Goal: Task Accomplishment & Management: Use online tool/utility

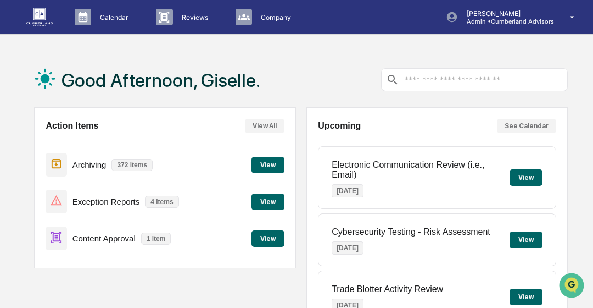
click at [259, 242] on button "View" at bounding box center [268, 238] width 33 height 16
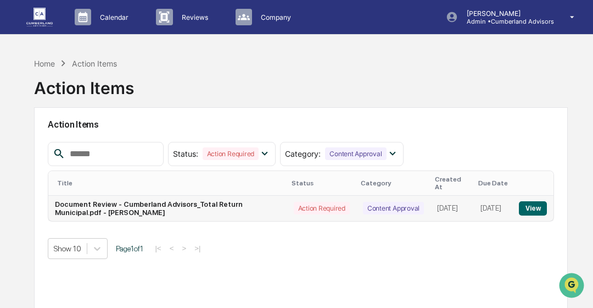
click at [532, 204] on button "View" at bounding box center [533, 208] width 28 height 14
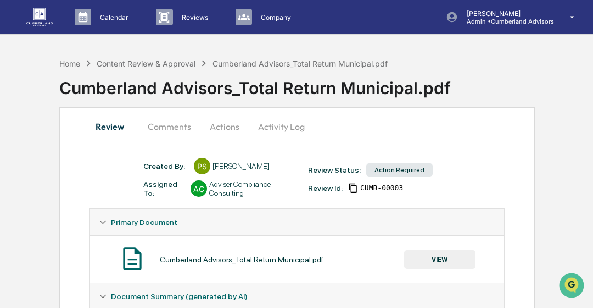
click at [458, 260] on button "VIEW" at bounding box center [439, 259] width 71 height 19
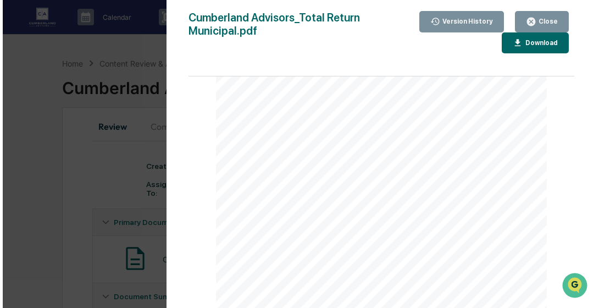
scroll to position [1616, 0]
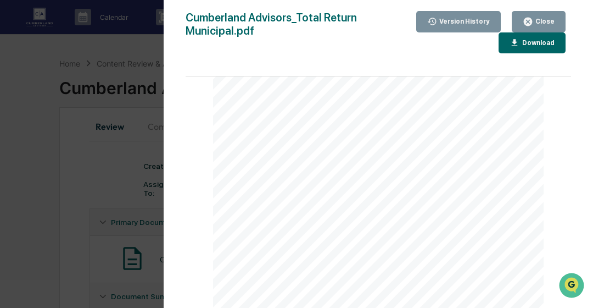
click at [552, 21] on div "Close" at bounding box center [544, 22] width 21 height 8
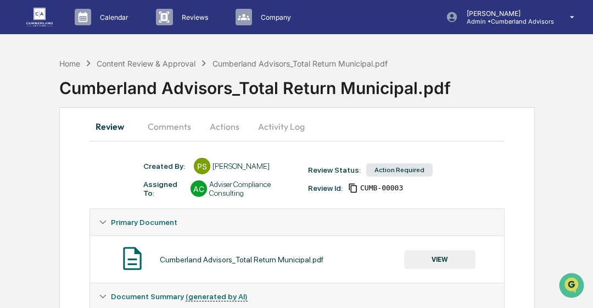
click at [218, 133] on button "Actions" at bounding box center [224, 126] width 49 height 26
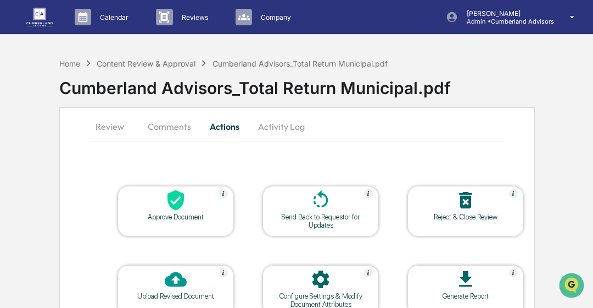
click at [205, 215] on div "Approve Document" at bounding box center [175, 217] width 99 height 8
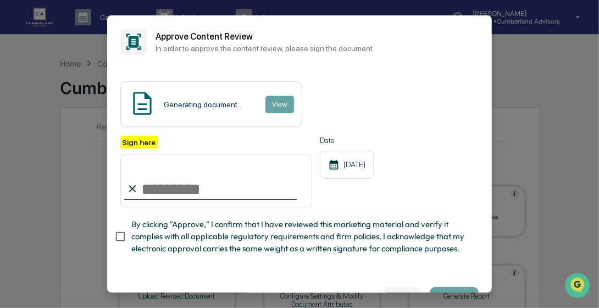
click at [214, 200] on input "Sign here" at bounding box center [216, 180] width 192 height 53
type input "**********"
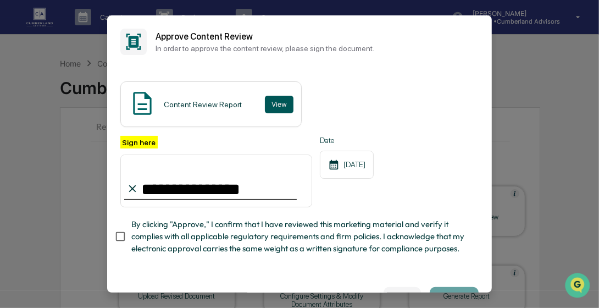
click at [271, 108] on button "View" at bounding box center [279, 105] width 29 height 18
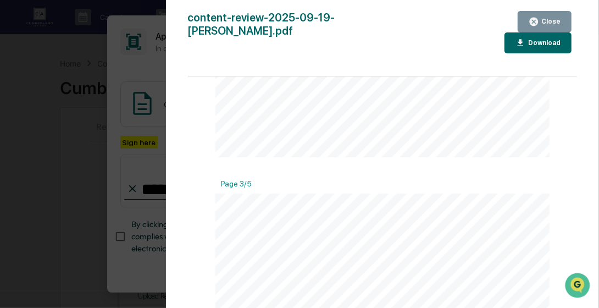
scroll to position [889, 0]
click at [556, 30] on button "Close" at bounding box center [545, 21] width 54 height 21
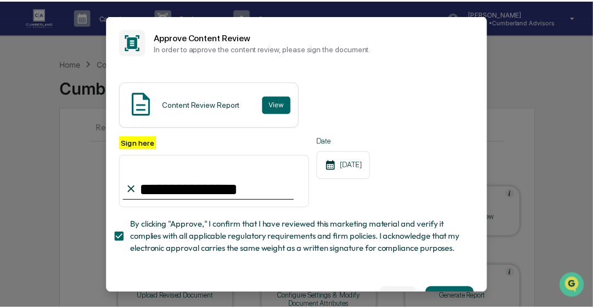
scroll to position [45, 0]
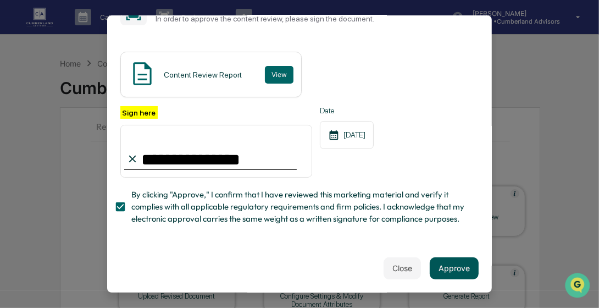
click at [451, 270] on button "Approve" at bounding box center [454, 268] width 49 height 22
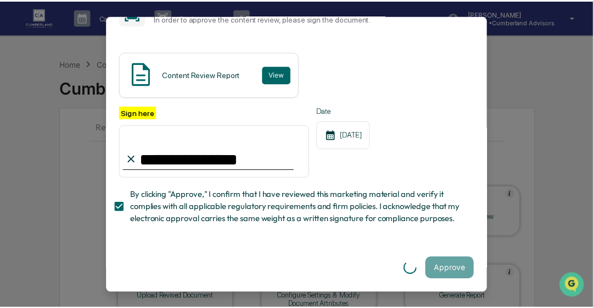
scroll to position [0, 0]
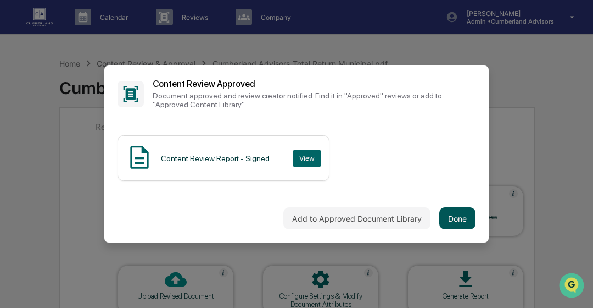
click at [464, 220] on button "Done" at bounding box center [458, 218] width 36 height 22
